Goal: Find specific page/section: Find specific page/section

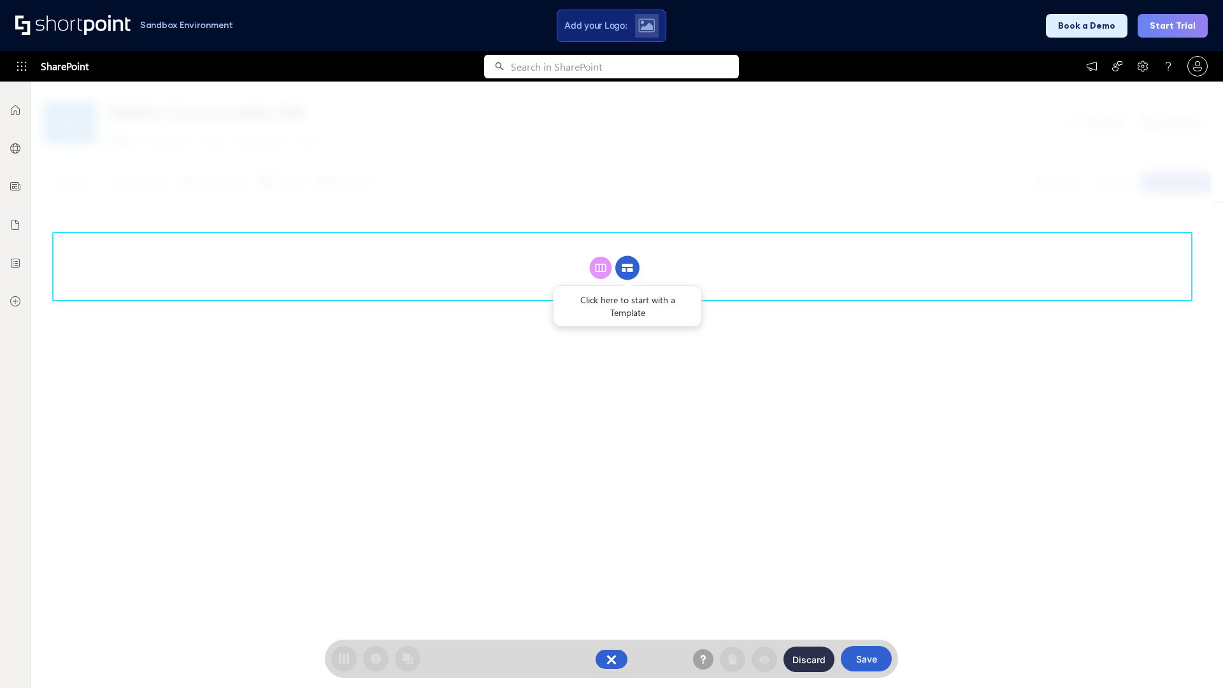
click at [627, 267] on circle at bounding box center [627, 268] width 24 height 24
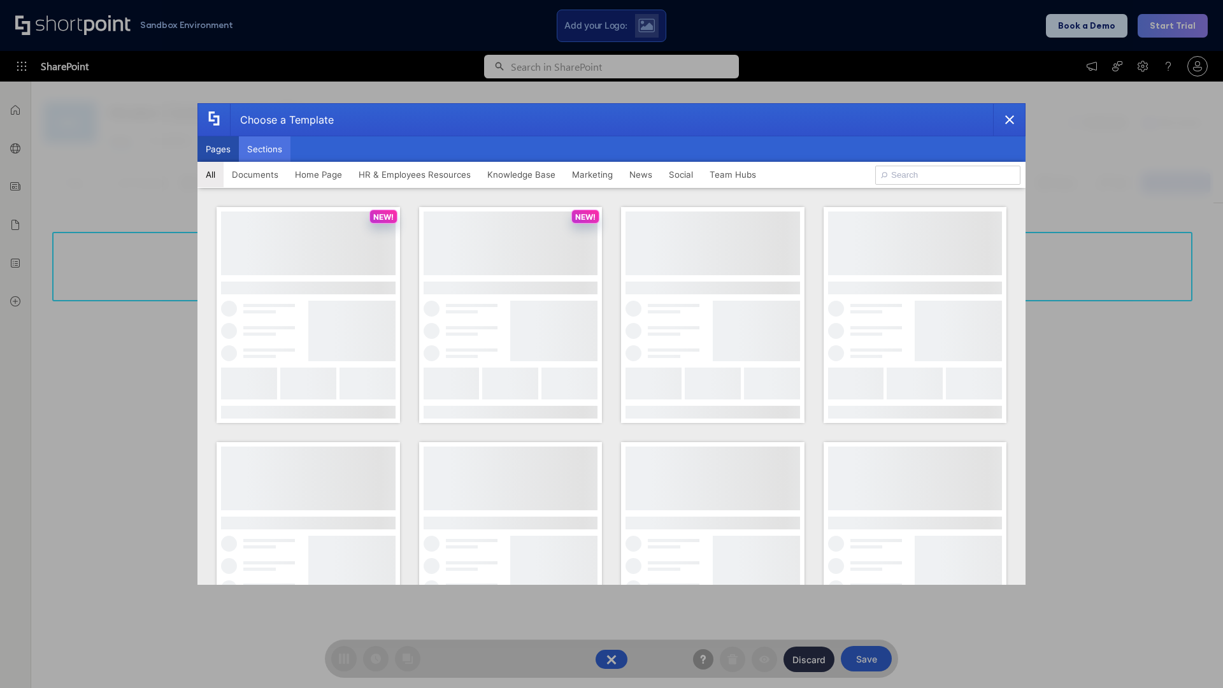
click at [264, 149] on button "Sections" at bounding box center [265, 148] width 52 height 25
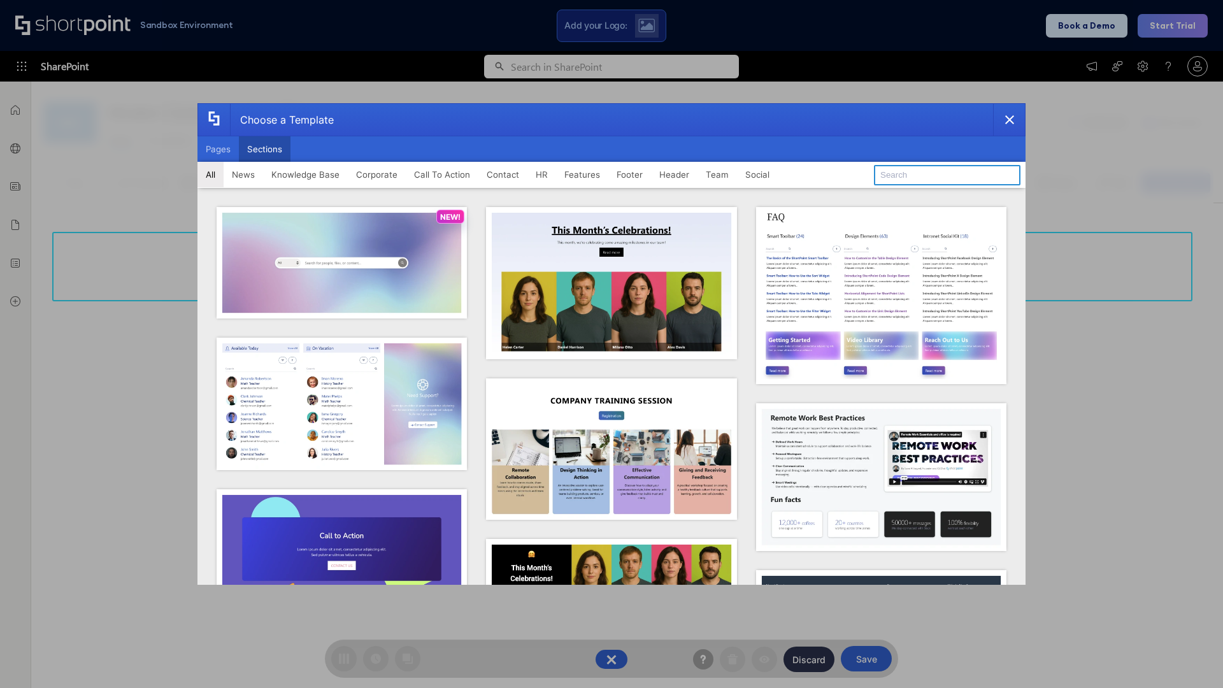
type input "Features Kit 6"
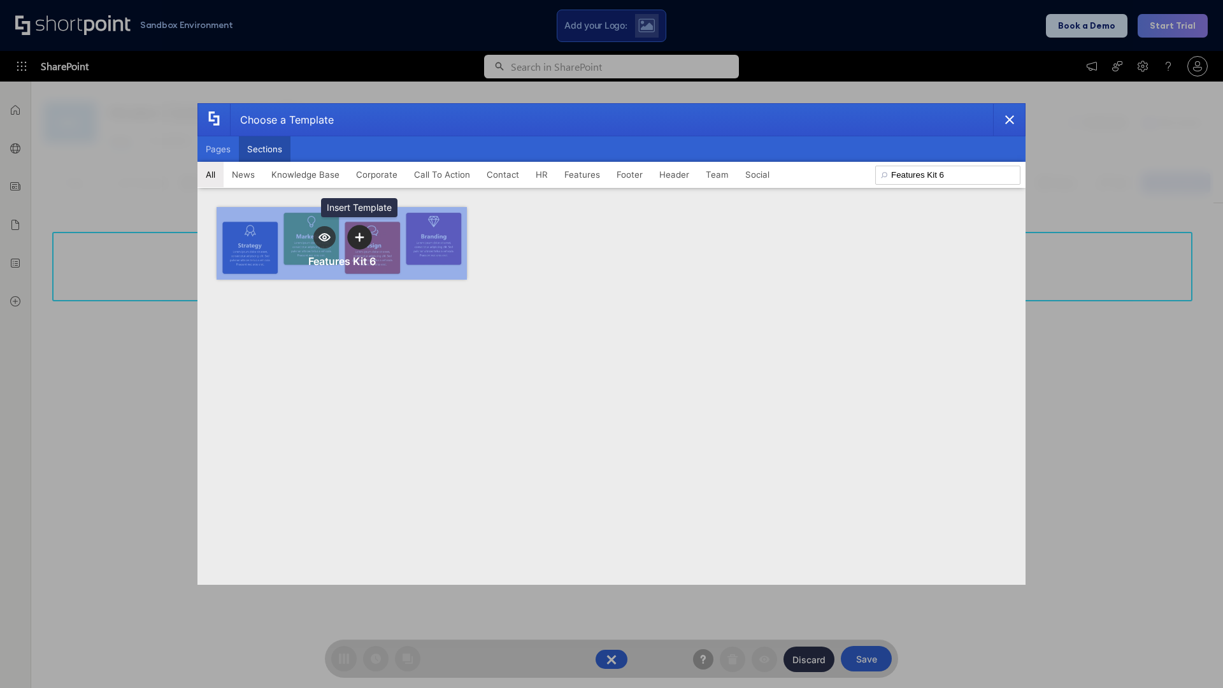
click at [359, 237] on icon "template selector" at bounding box center [359, 236] width 9 height 9
